Goal: Task Accomplishment & Management: Complete application form

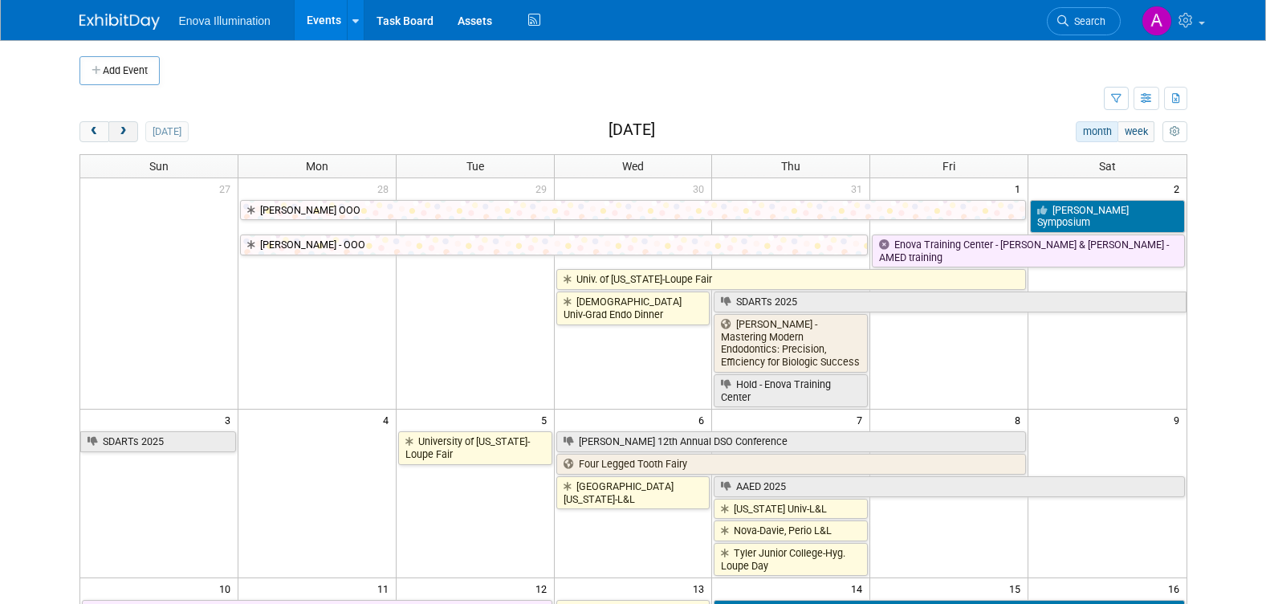
click at [124, 129] on span "next" at bounding box center [123, 132] width 12 height 10
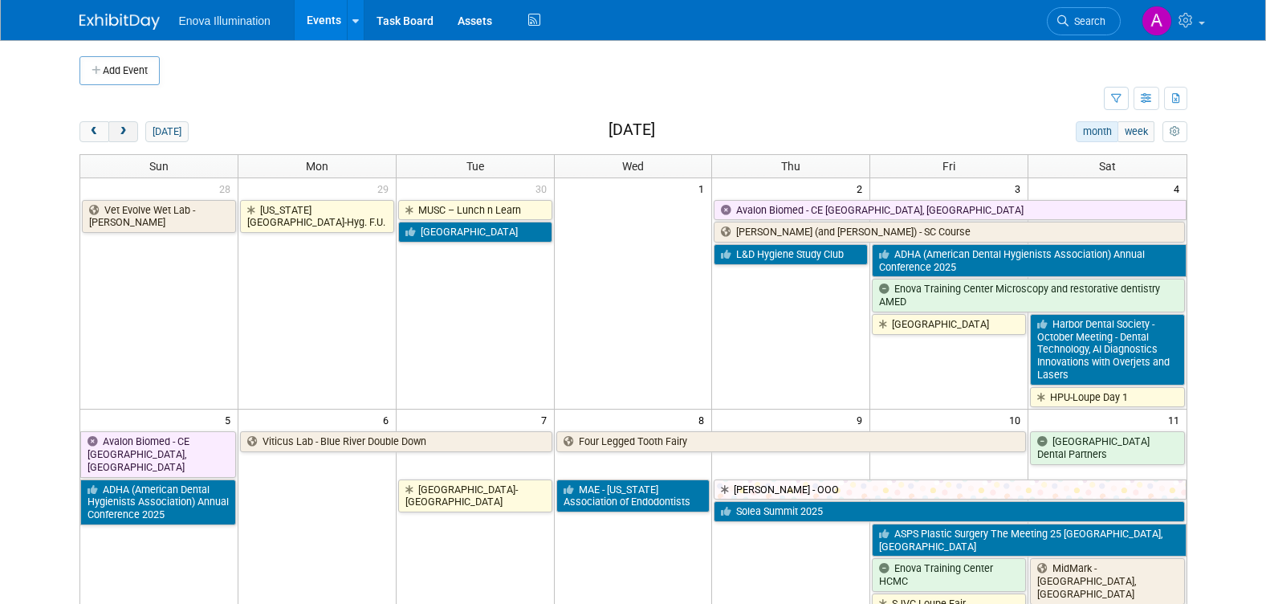
click at [124, 129] on span "next" at bounding box center [123, 132] width 12 height 10
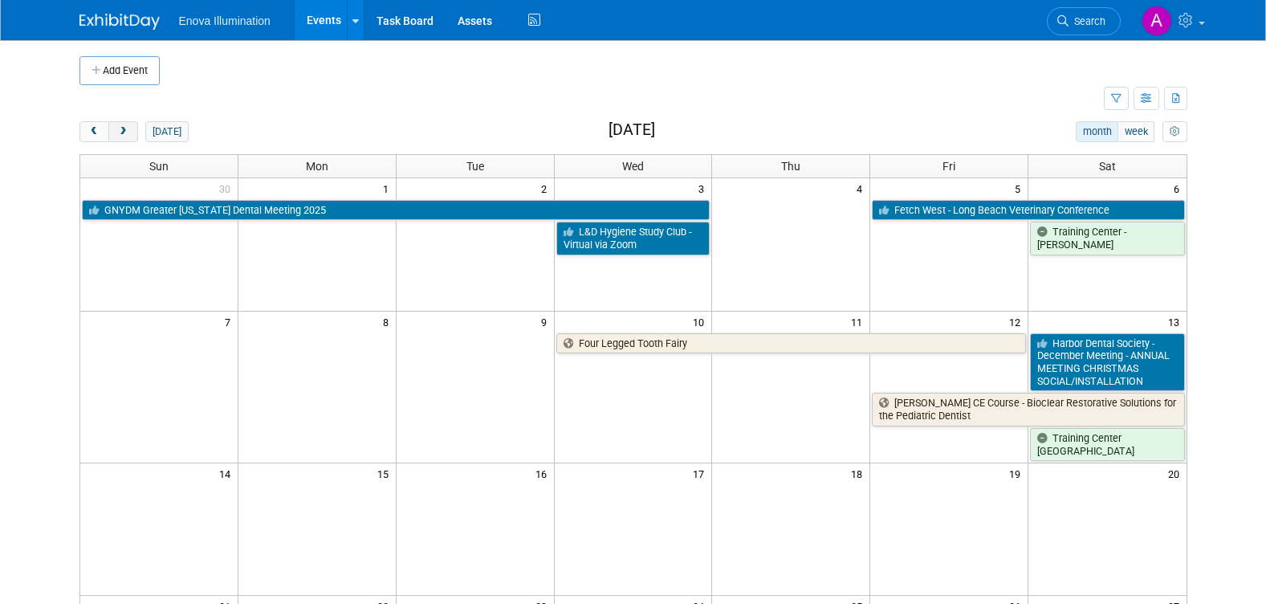
click at [124, 129] on span "next" at bounding box center [123, 132] width 12 height 10
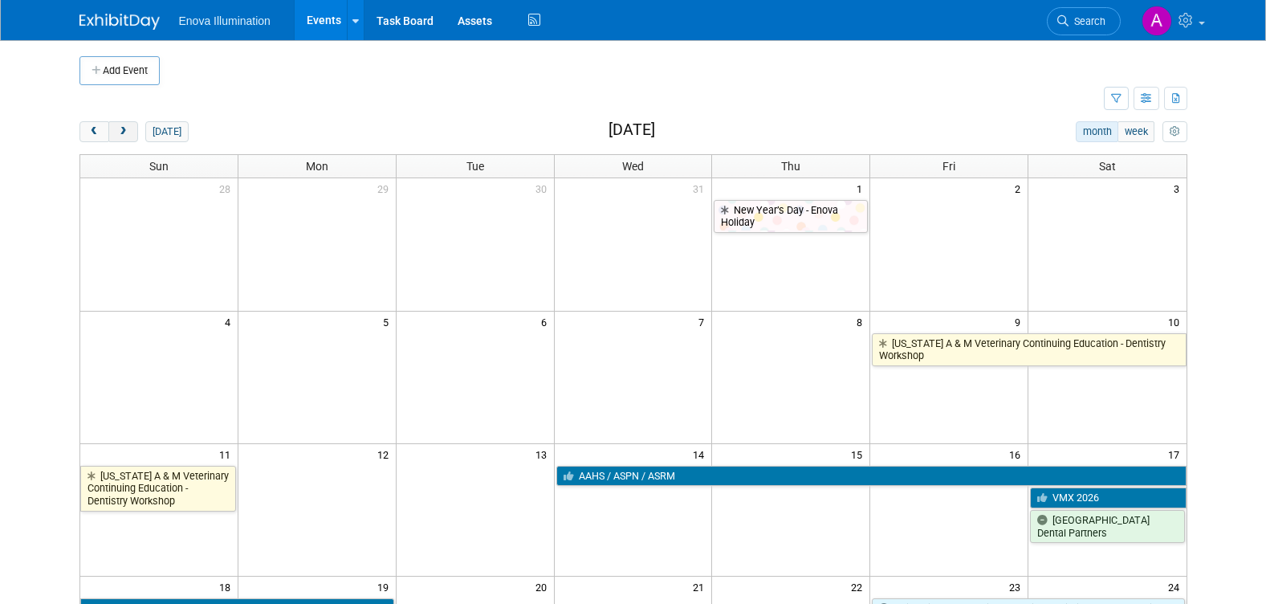
click at [124, 129] on span "next" at bounding box center [123, 132] width 12 height 10
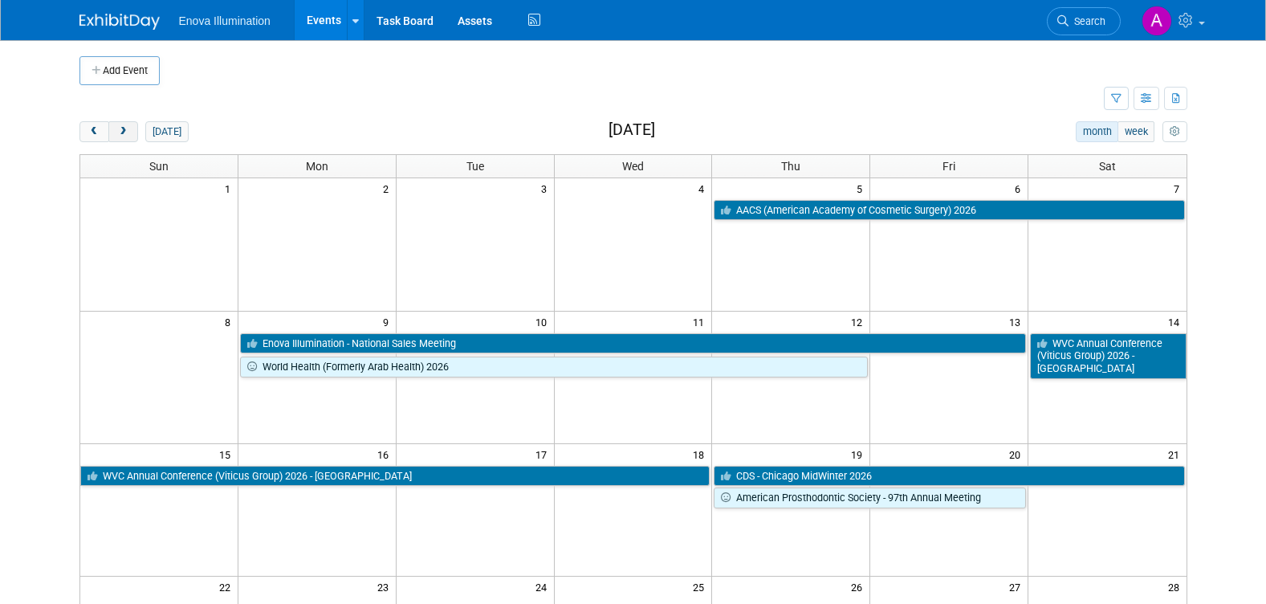
click at [124, 129] on span "next" at bounding box center [123, 132] width 12 height 10
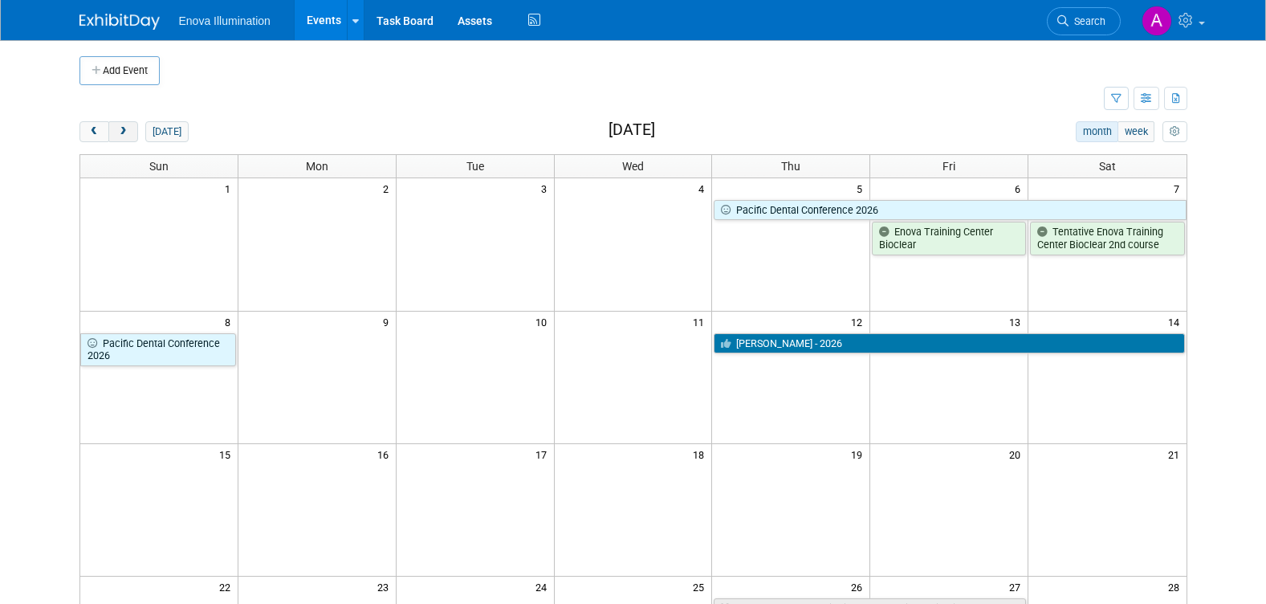
click at [124, 129] on span "next" at bounding box center [123, 132] width 12 height 10
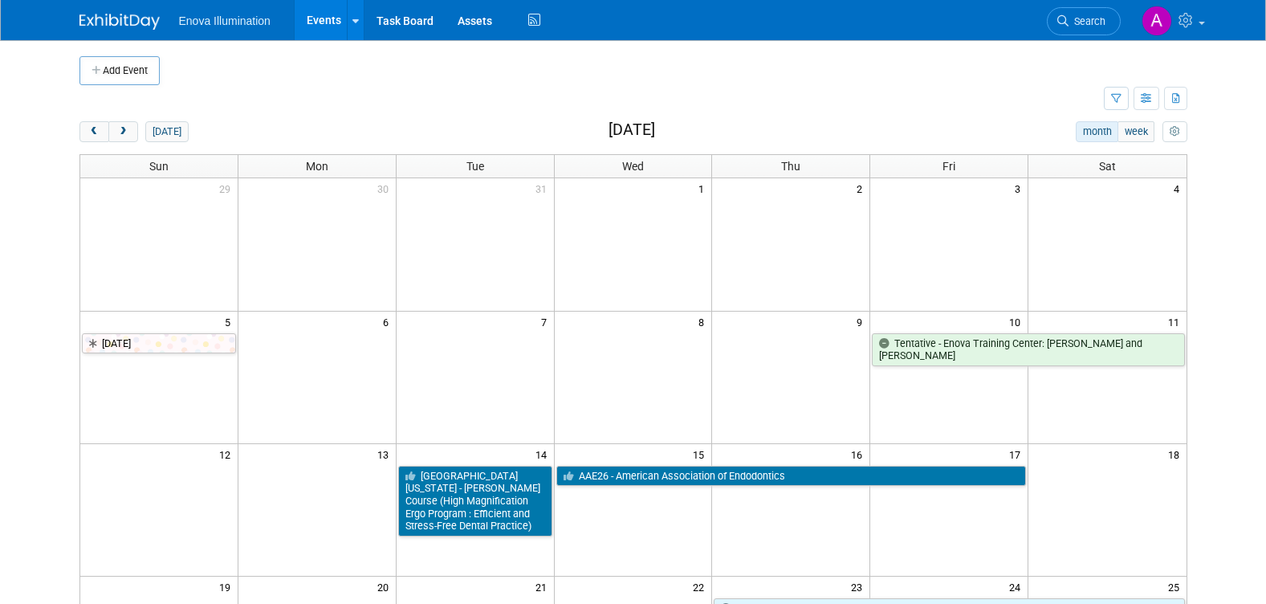
click at [122, 73] on button "Add Event" at bounding box center [119, 70] width 80 height 29
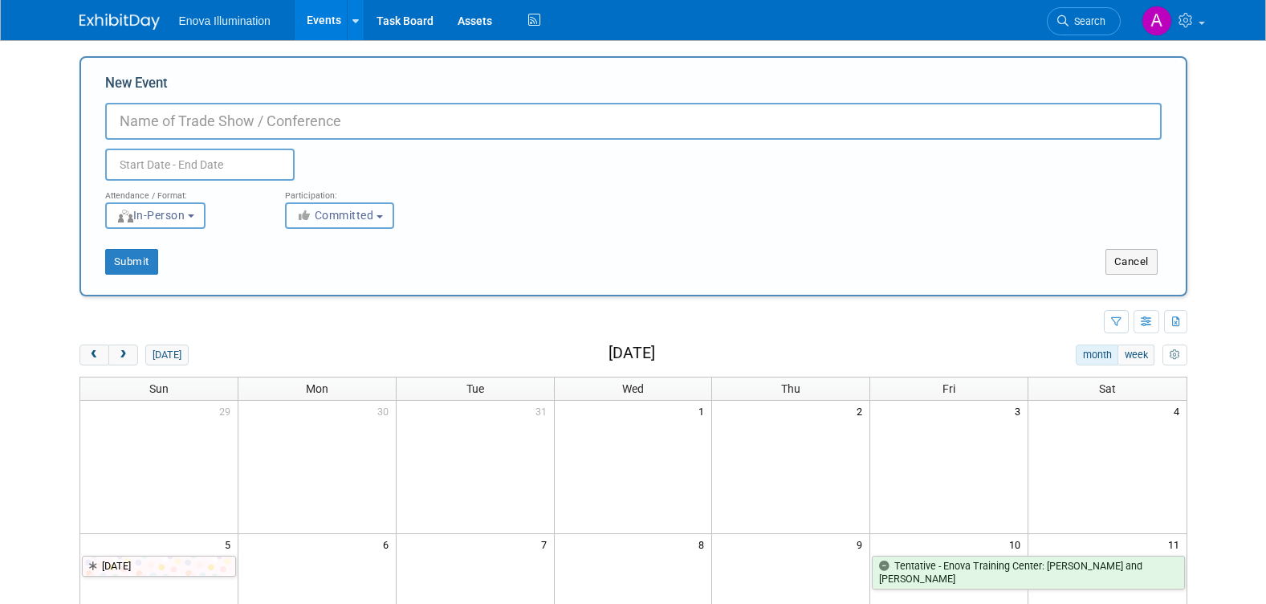
click at [389, 211] on button "Committed" at bounding box center [339, 215] width 109 height 26
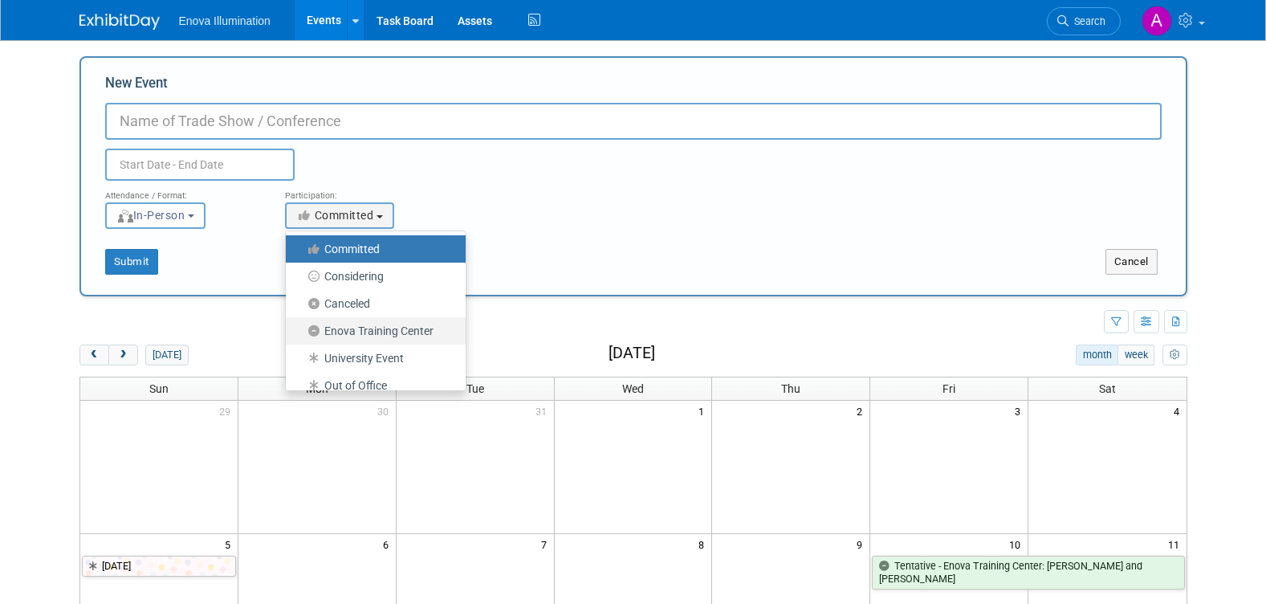
drag, startPoint x: 378, startPoint y: 332, endPoint x: 345, endPoint y: 279, distance: 63.0
click at [380, 332] on label "Enova Training Center" at bounding box center [372, 330] width 156 height 21
click at [300, 332] on input "Enova Training Center" at bounding box center [295, 331] width 10 height 10
select select "102"
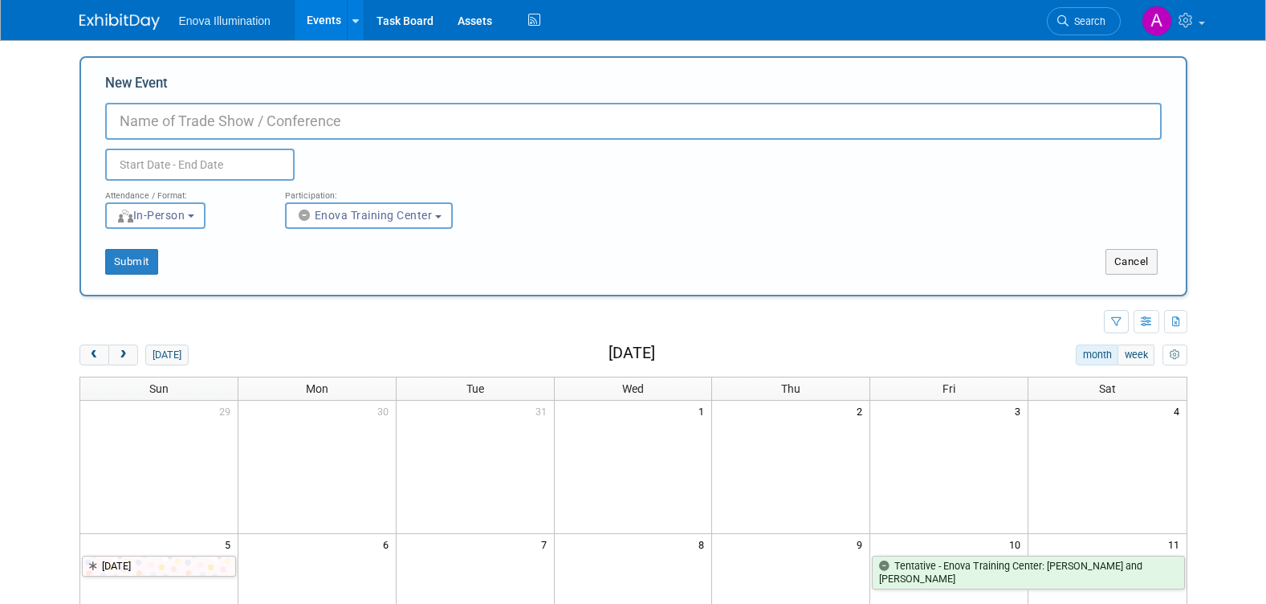
click at [193, 123] on input "New Event" at bounding box center [633, 121] width 1056 height 37
type input "TENTATIVE [PERSON_NAME] -hygiene implants"
click at [155, 157] on input "text" at bounding box center [199, 164] width 189 height 32
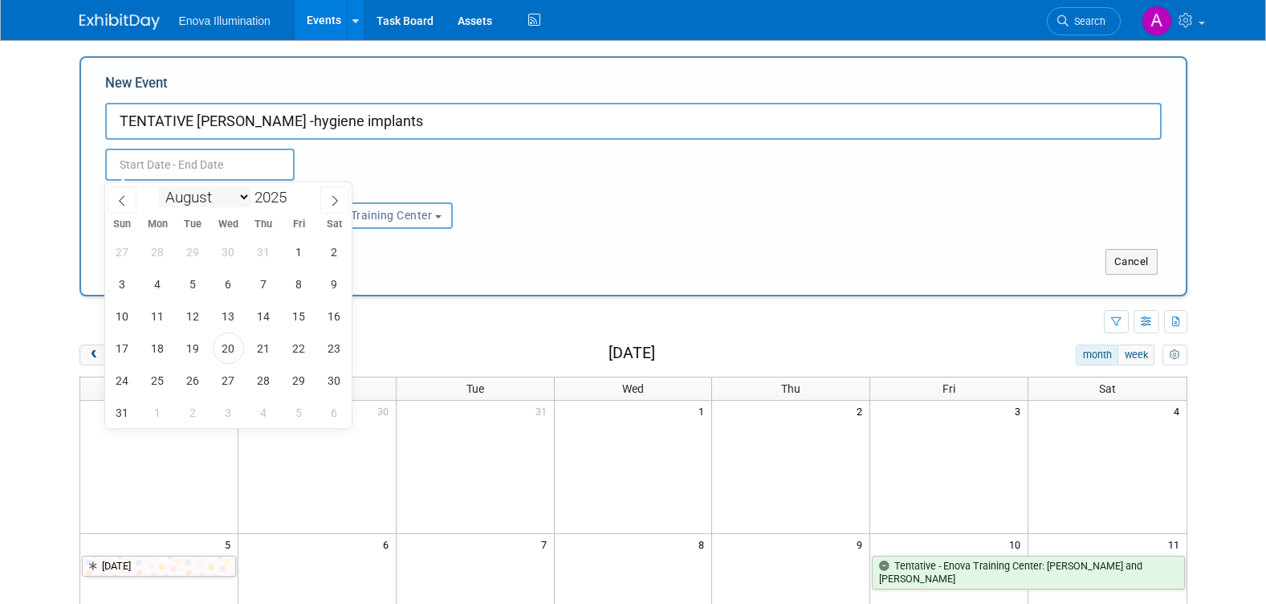
click at [243, 196] on select "January February March April May June July August September October November De…" at bounding box center [204, 197] width 92 height 20
select select "3"
click at [158, 187] on select "January February March April May June July August September October November De…" at bounding box center [204, 197] width 92 height 20
click at [294, 193] on span at bounding box center [292, 193] width 11 height 10
type input "2026"
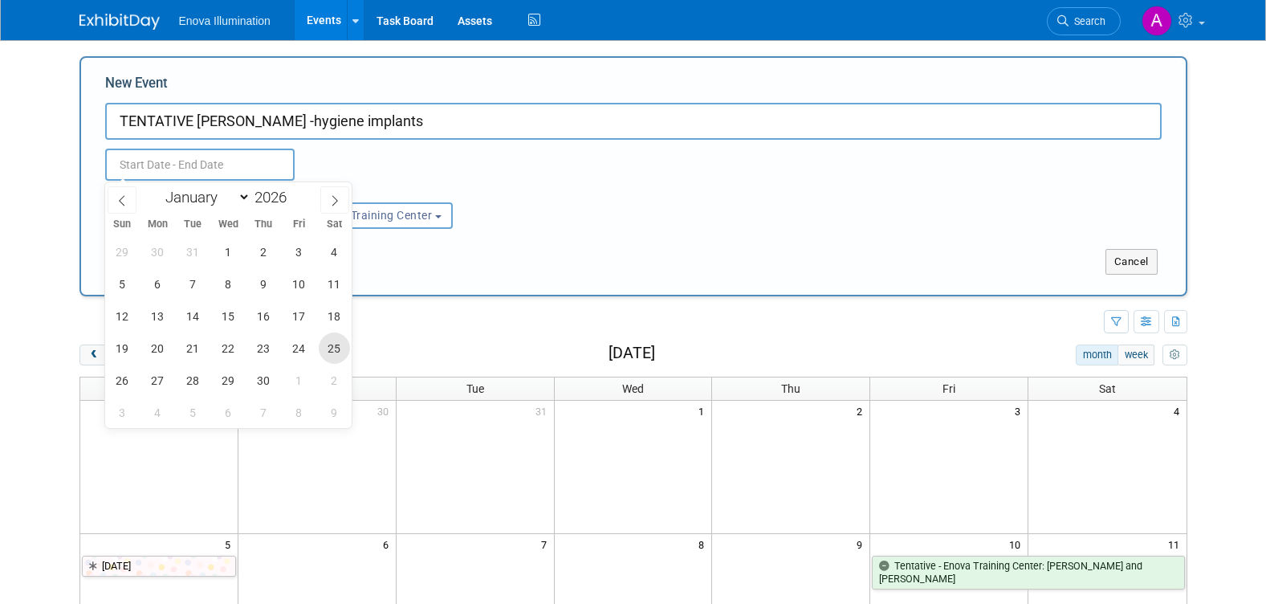
click at [339, 345] on span "25" at bounding box center [334, 347] width 31 height 31
type input "[DATE] to [DATE]"
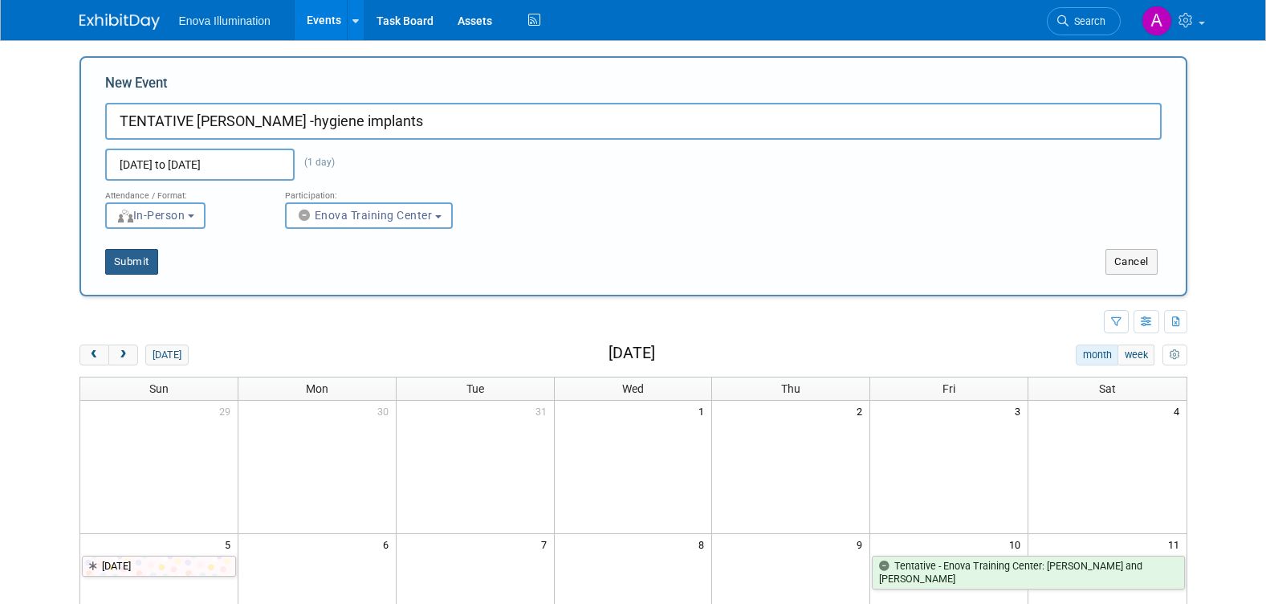
click at [150, 257] on button "Submit" at bounding box center [131, 262] width 53 height 26
